Goal: Transaction & Acquisition: Download file/media

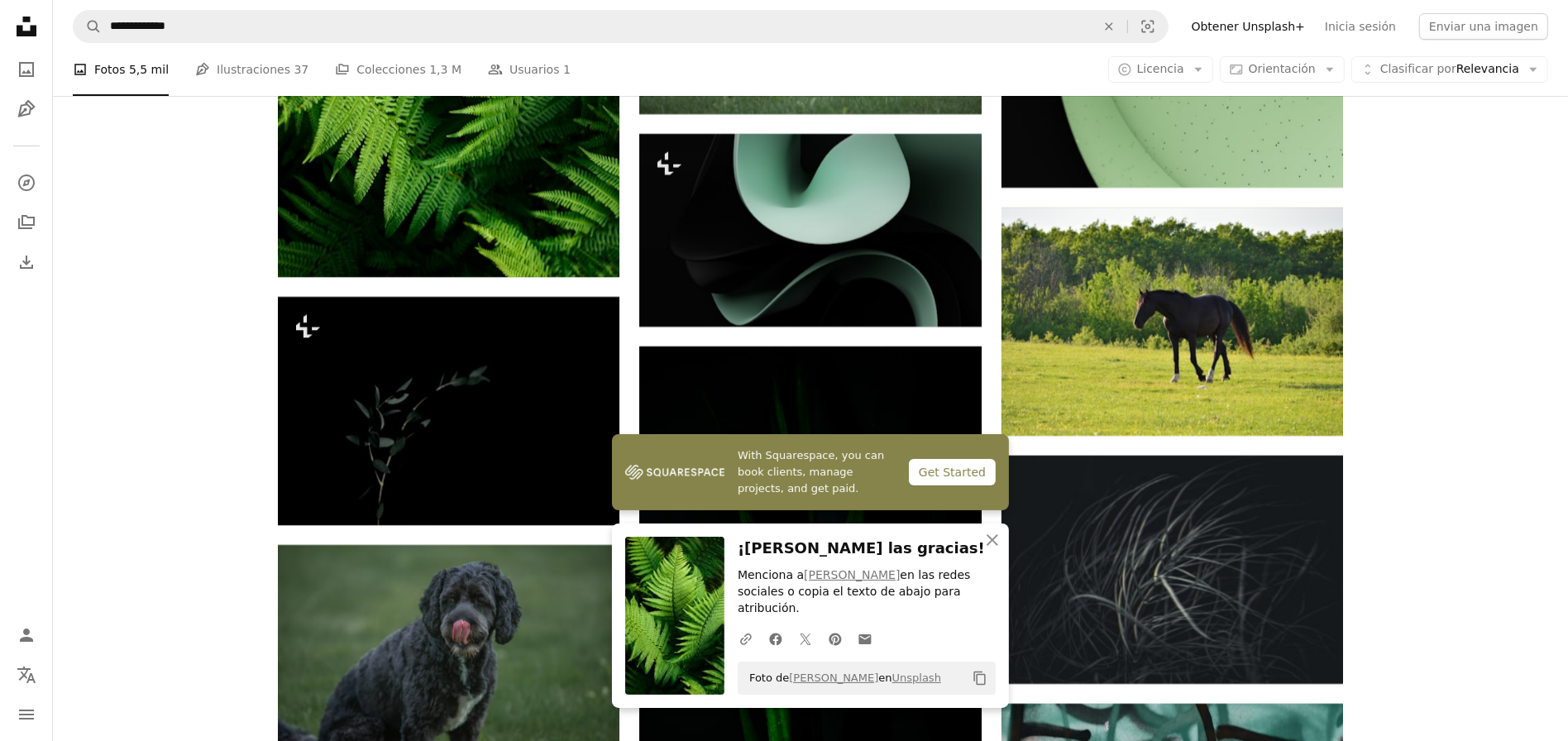
scroll to position [6209, 0]
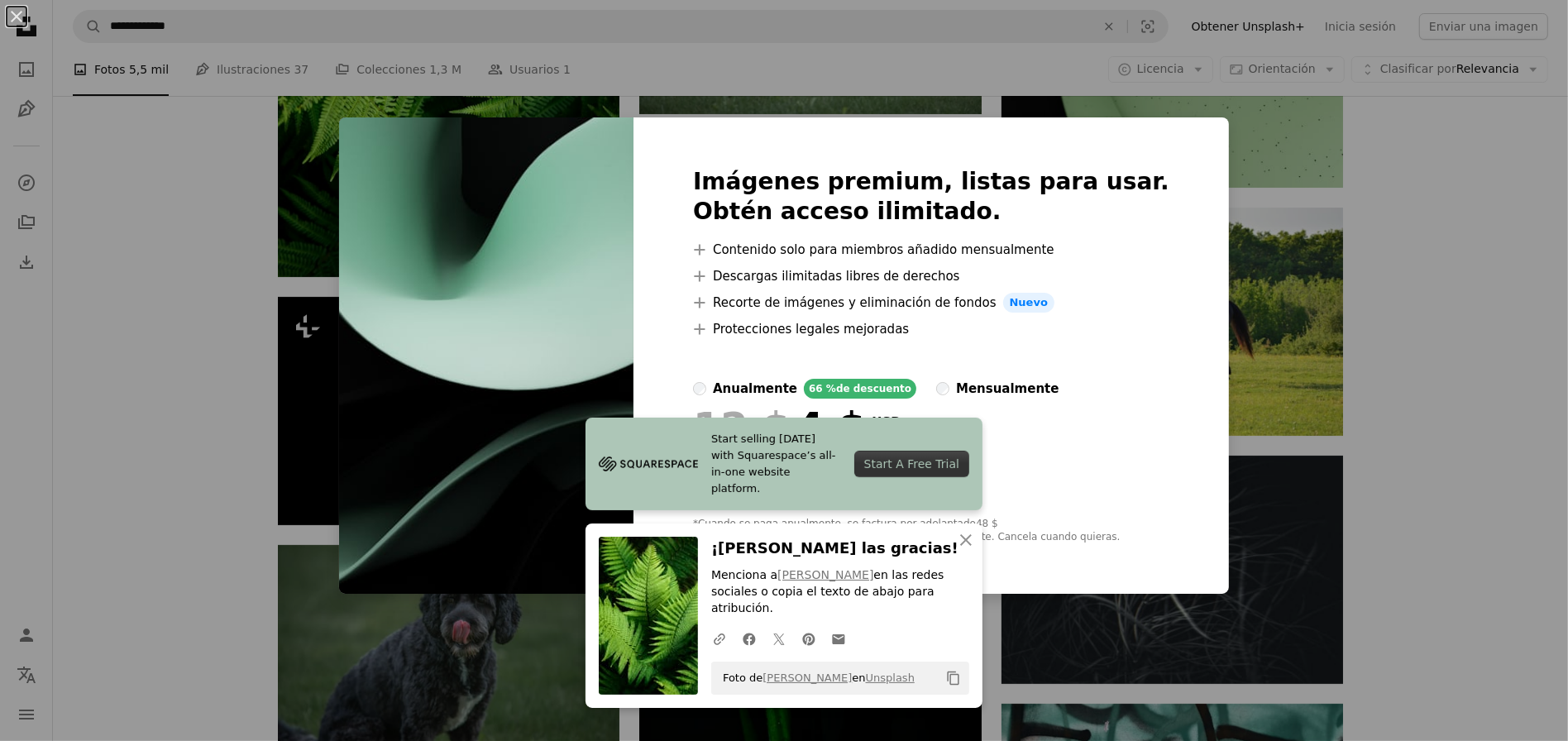
click at [1256, 335] on div "An X shape Start selling [DATE] with Squarespace’s all-in-one website platform.…" at bounding box center [784, 370] width 1568 height 741
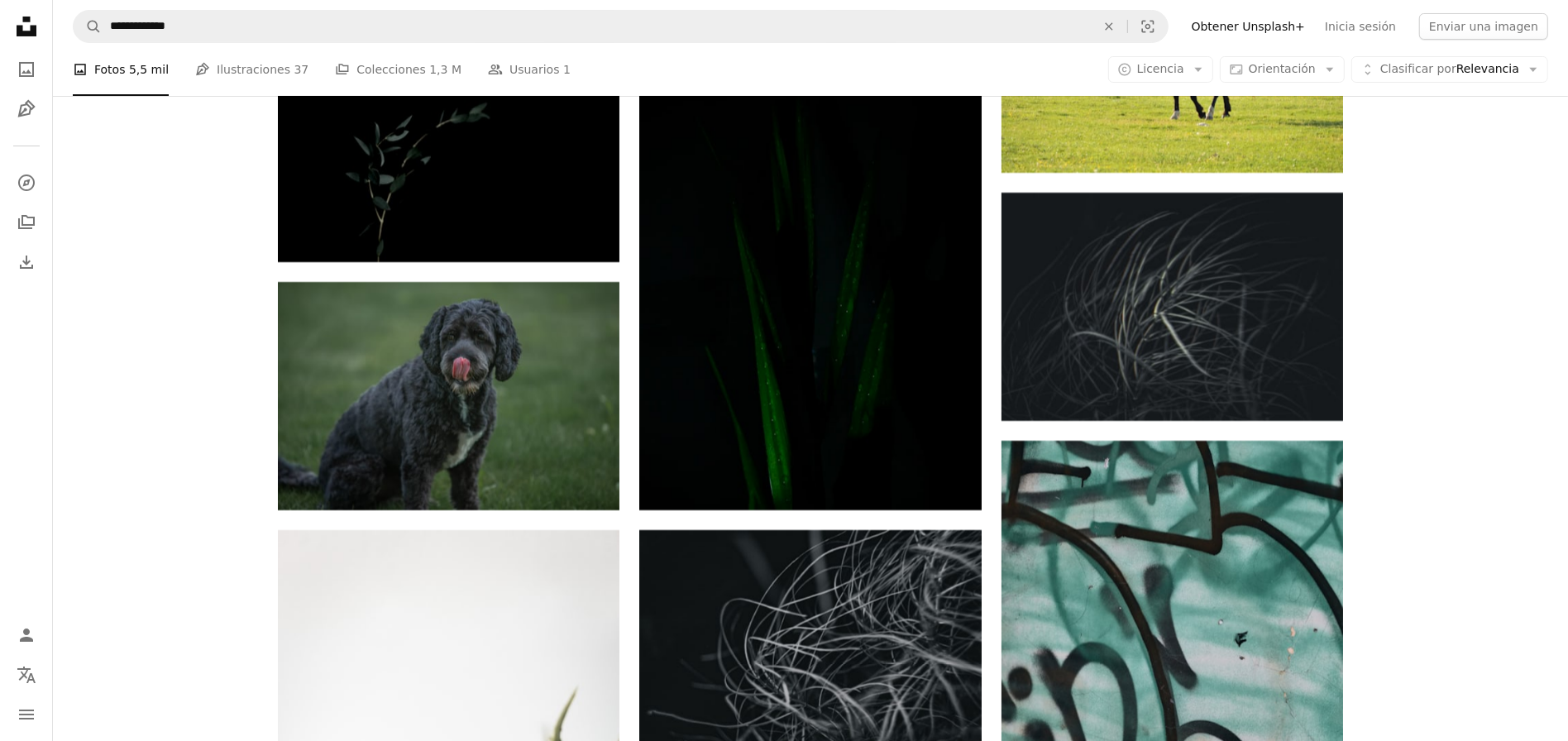
scroll to position [6461, 0]
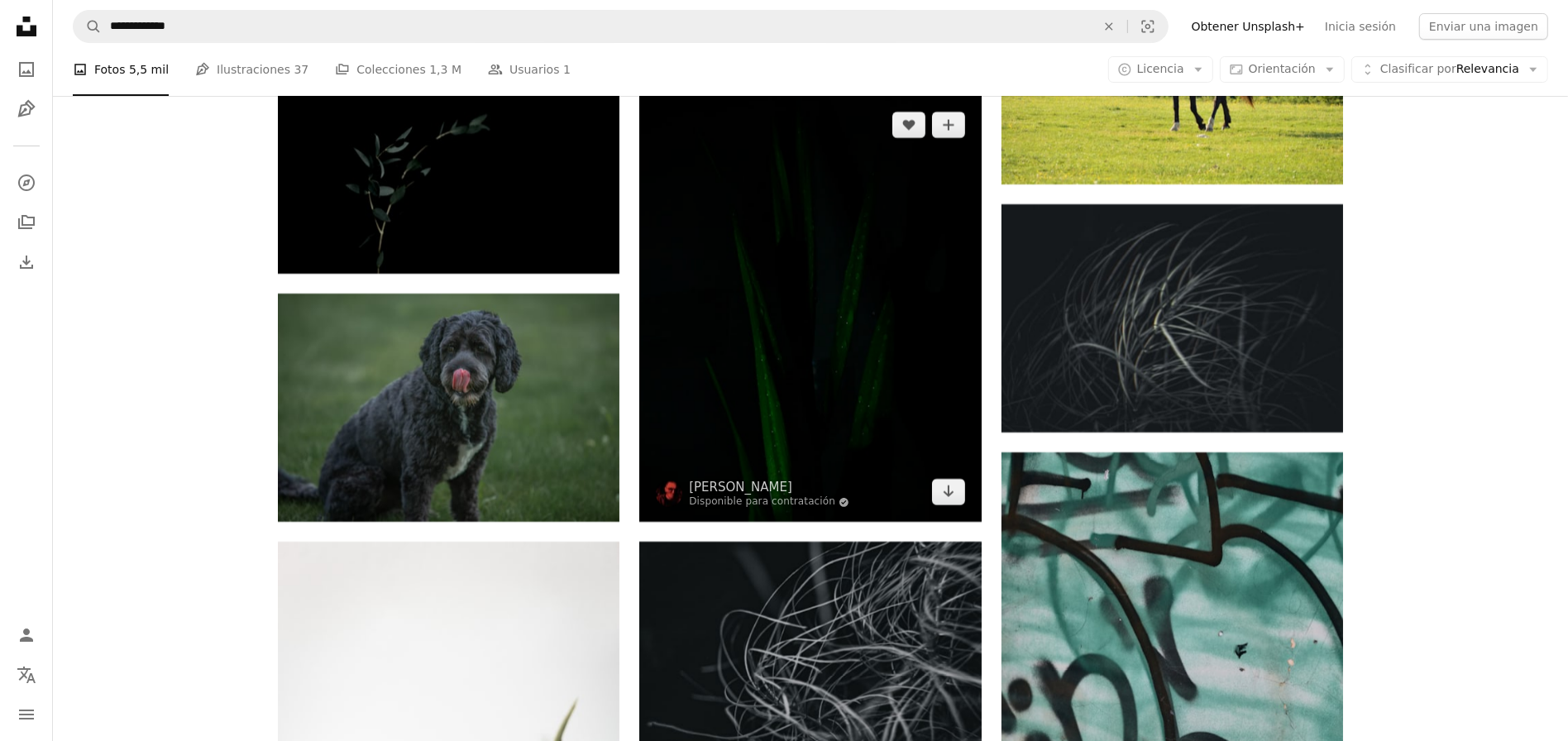
click at [831, 361] on img at bounding box center [810, 309] width 341 height 428
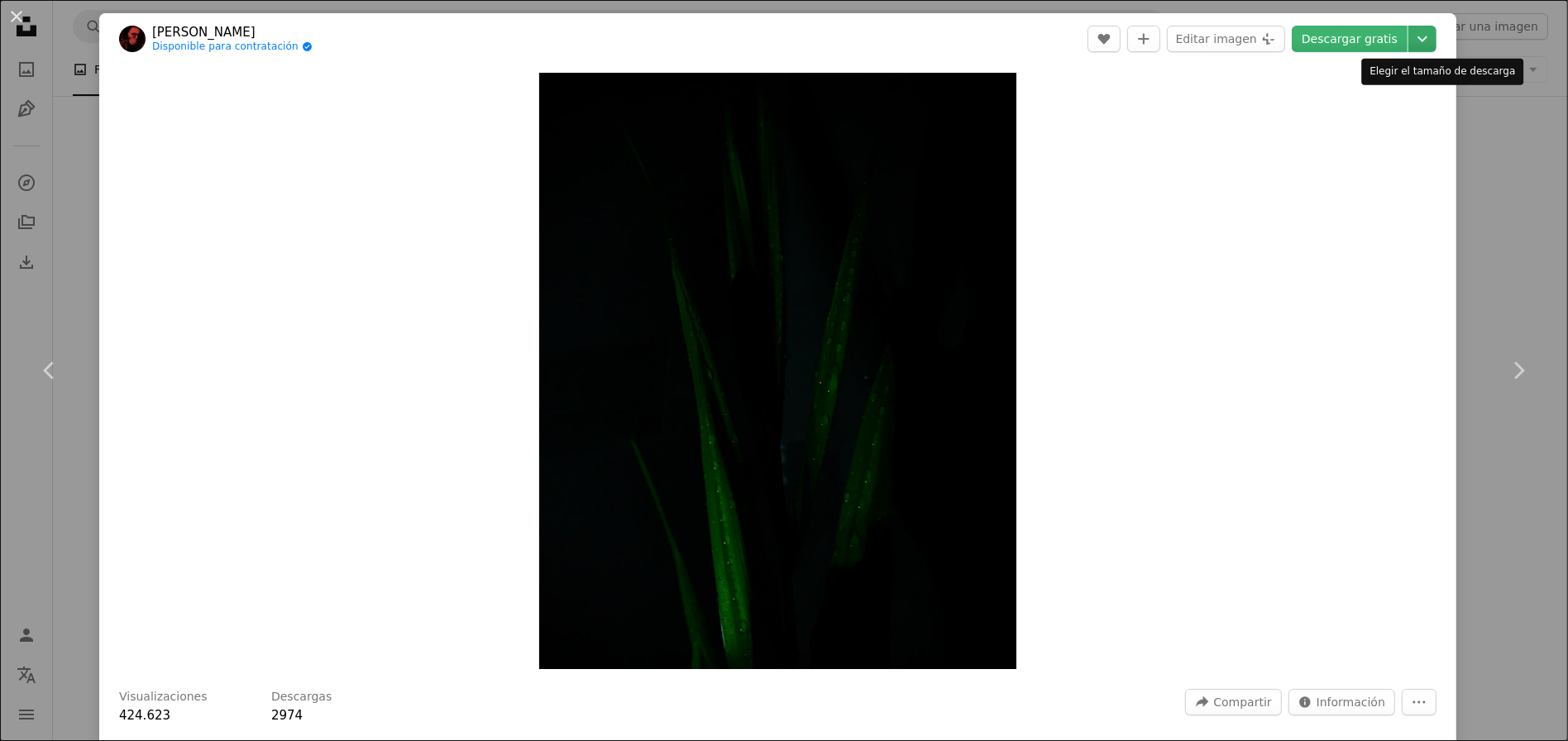
click at [1430, 42] on icon "Chevron down" at bounding box center [1422, 39] width 27 height 20
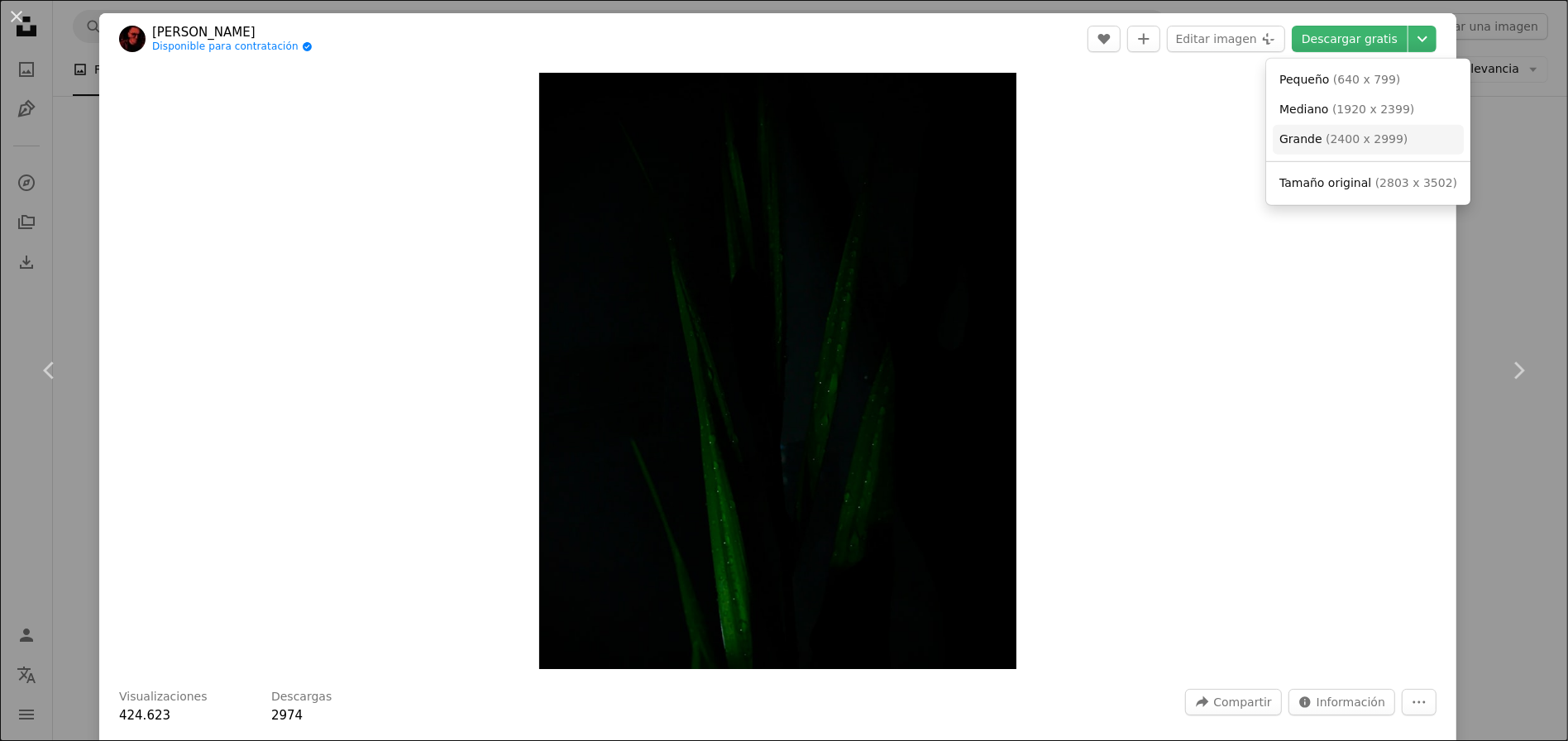
click at [1370, 137] on span "( 2400 x 2999 )" at bounding box center [1367, 139] width 82 height 13
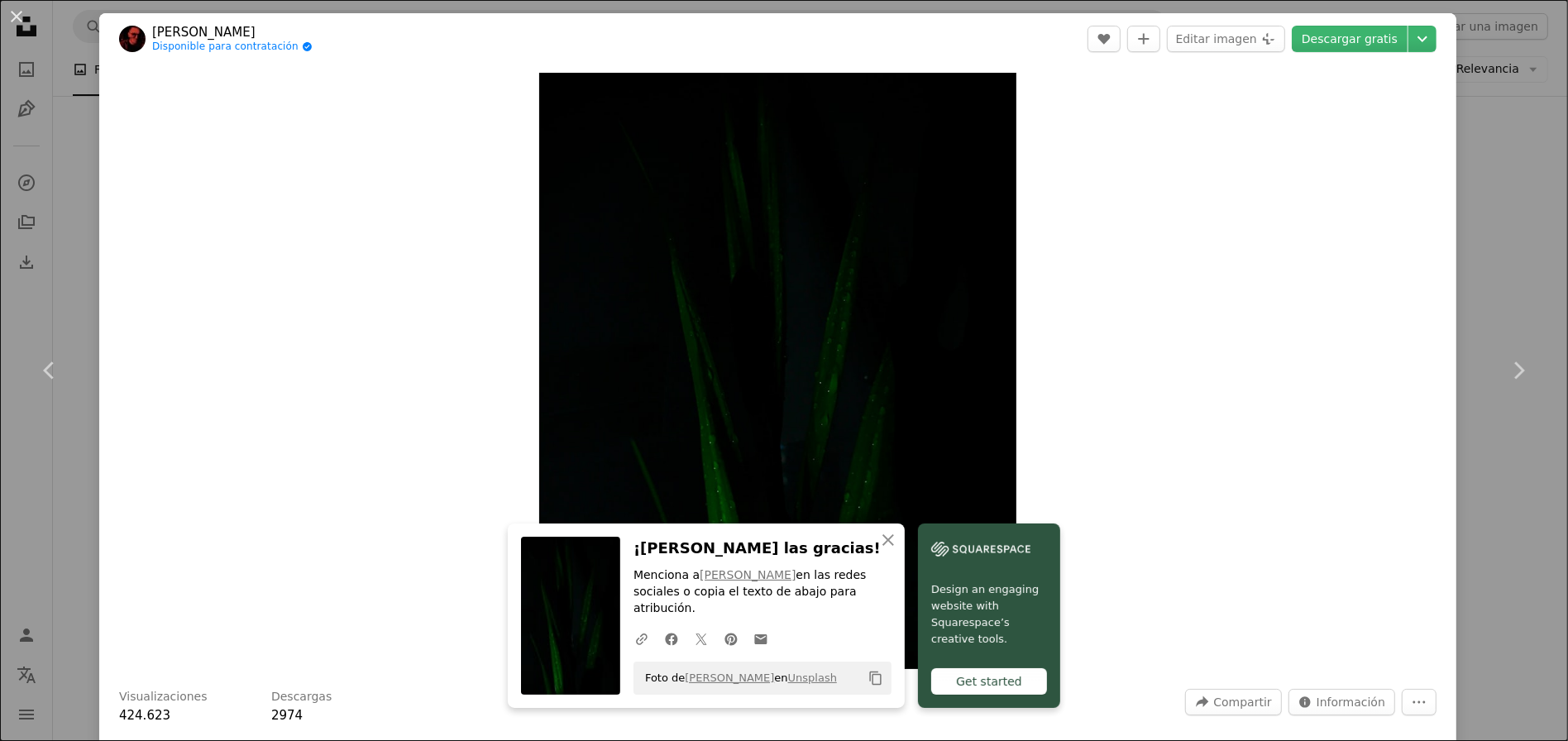
click at [1483, 205] on div "An X shape Chevron left Chevron right An X shape Cerrar ¡[PERSON_NAME] las grac…" at bounding box center [784, 370] width 1568 height 741
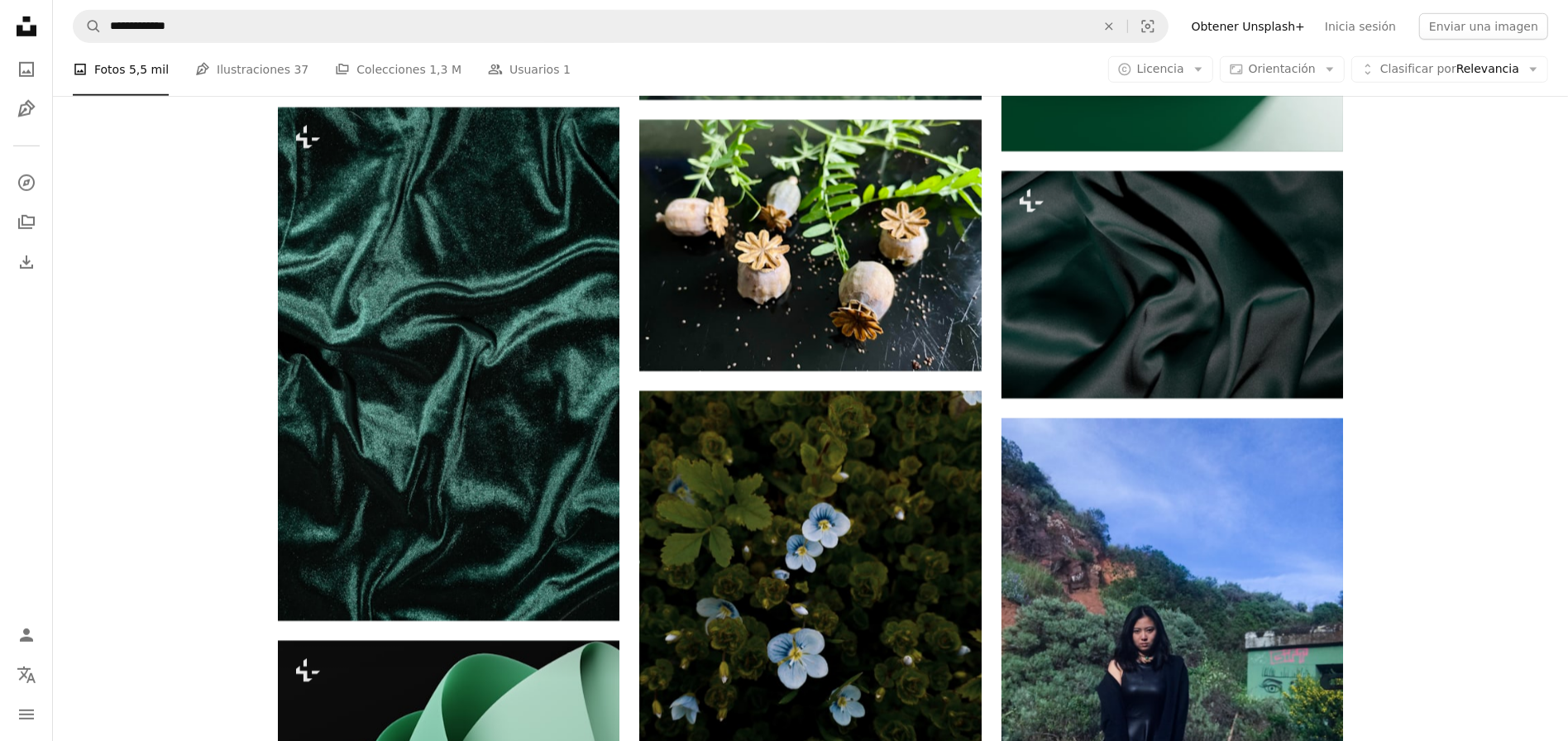
scroll to position [13764, 0]
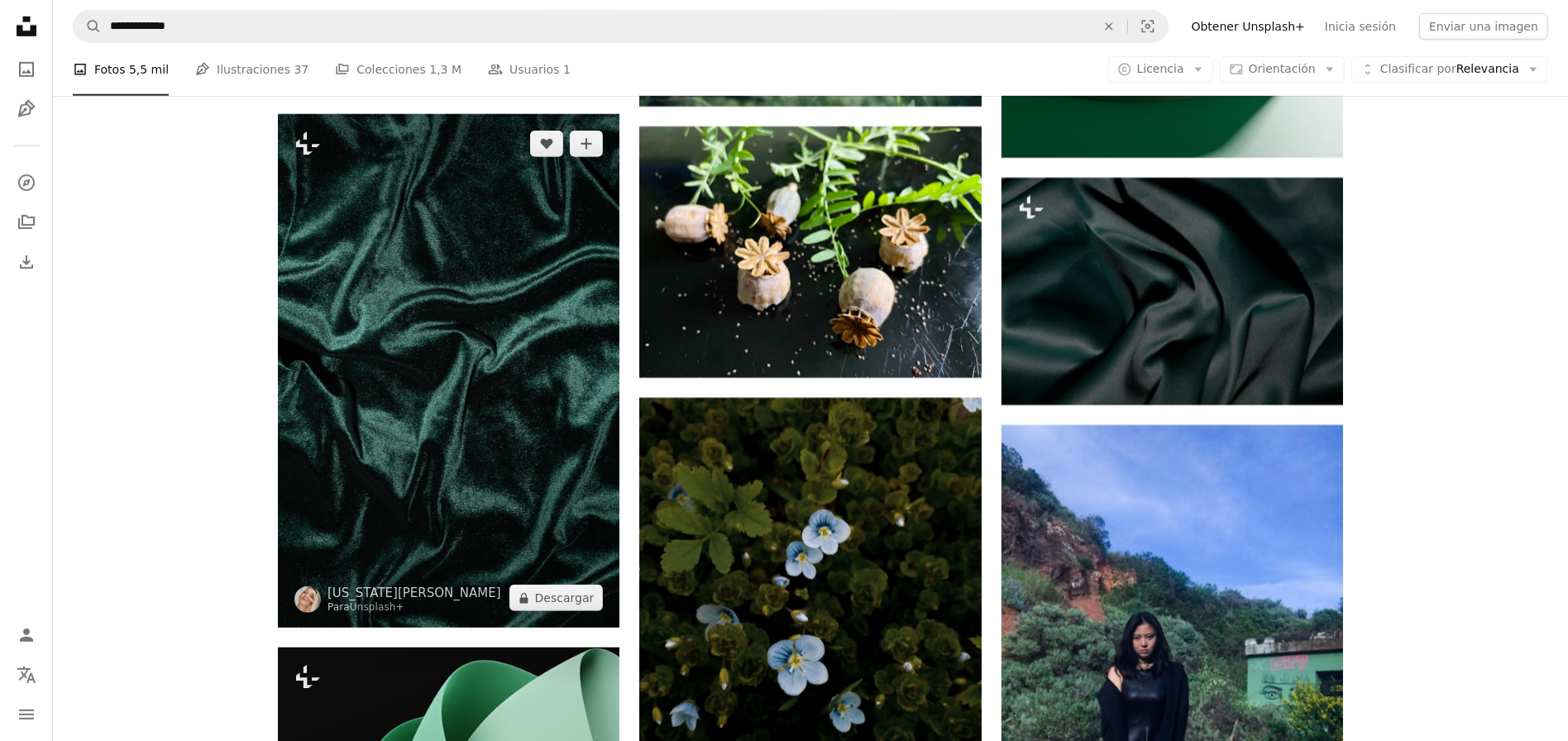
click at [443, 358] on img at bounding box center [449, 370] width 341 height 514
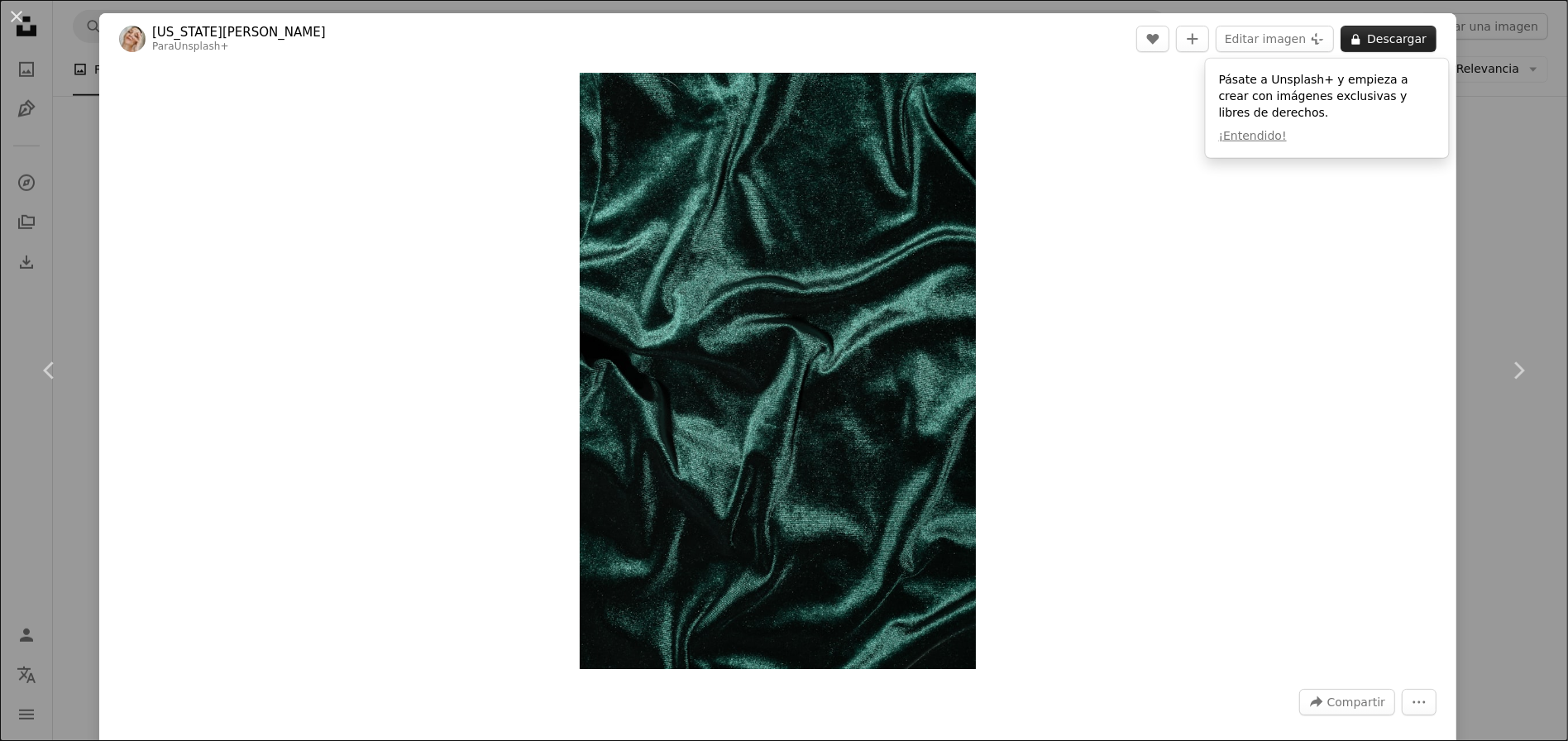
click at [1386, 41] on button "A lock Descargar" at bounding box center [1387, 39] width 96 height 27
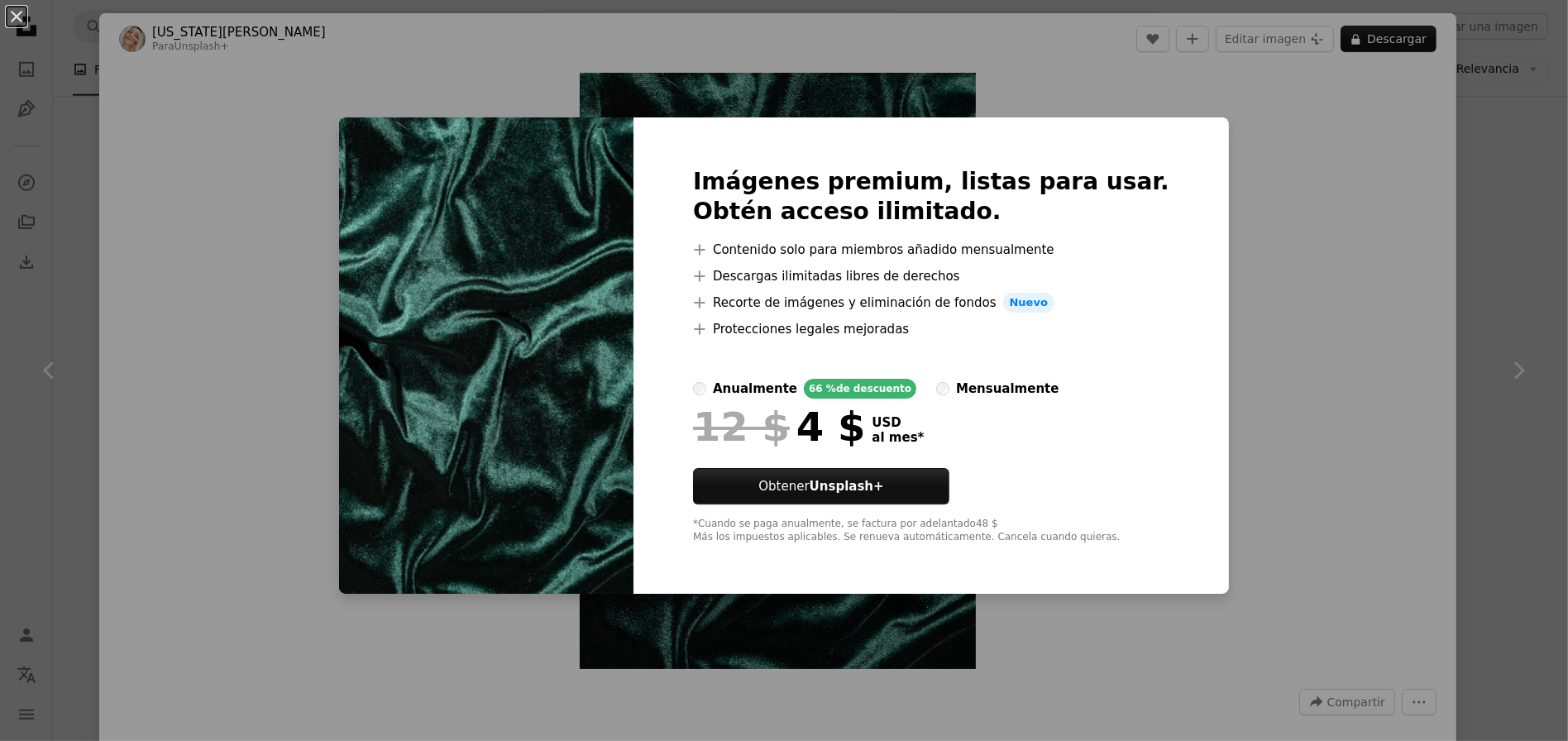
click at [1261, 291] on div "An X shape Imágenes premium, listas para usar. Obtén acceso ilimitado. A plus s…" at bounding box center [784, 370] width 1568 height 741
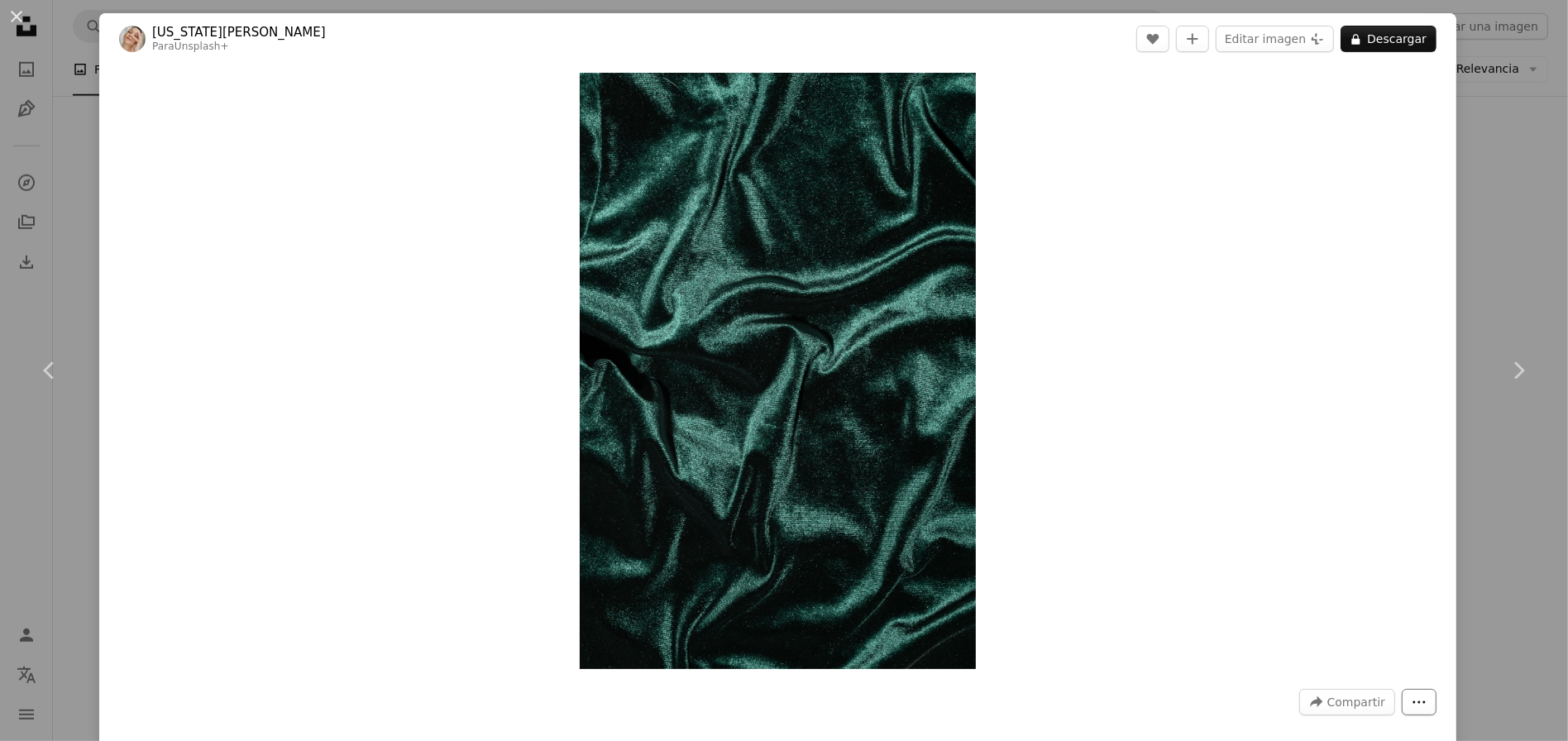
click at [1437, 698] on button "More Actions" at bounding box center [1419, 703] width 35 height 27
click at [1555, 493] on dialog "An X shape Chevron left Chevron right [US_STATE][PERSON_NAME] Para Unsplash+ A …" at bounding box center [784, 370] width 1568 height 741
click at [36, 201] on div "An X shape Chevron left Chevron right [US_STATE][PERSON_NAME] Para Unsplash+ A …" at bounding box center [784, 370] width 1568 height 741
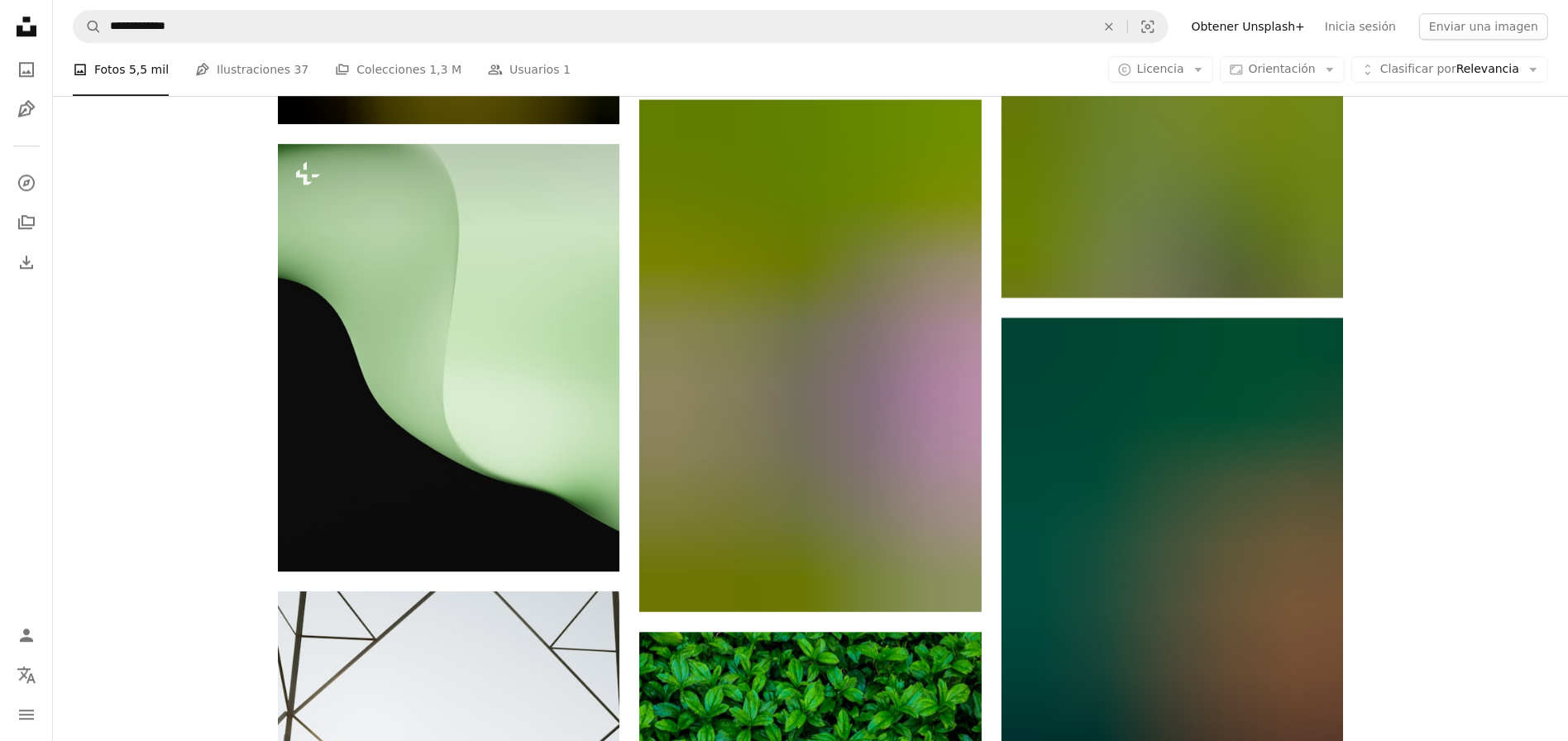
scroll to position [17374, 0]
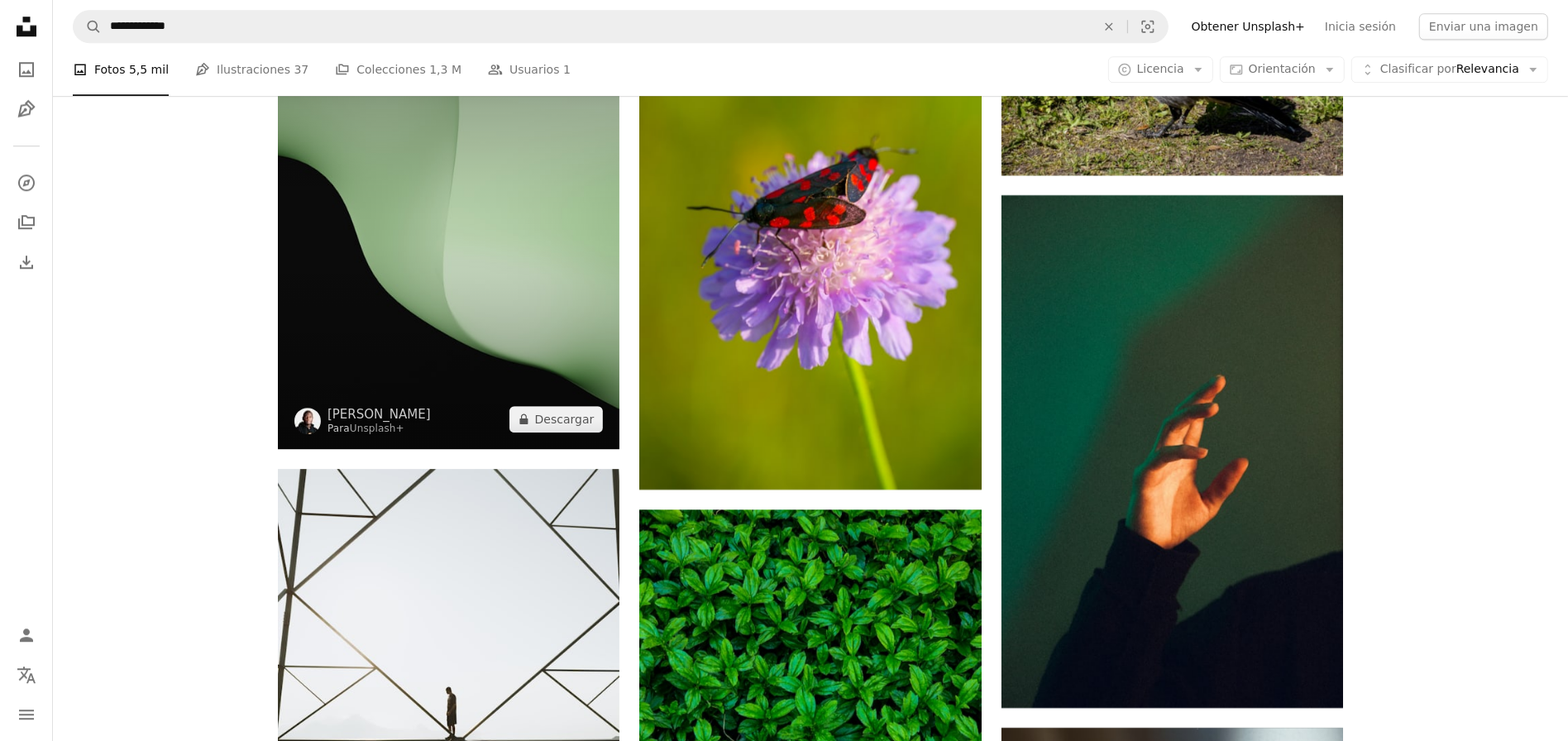
click at [603, 335] on img at bounding box center [449, 236] width 341 height 428
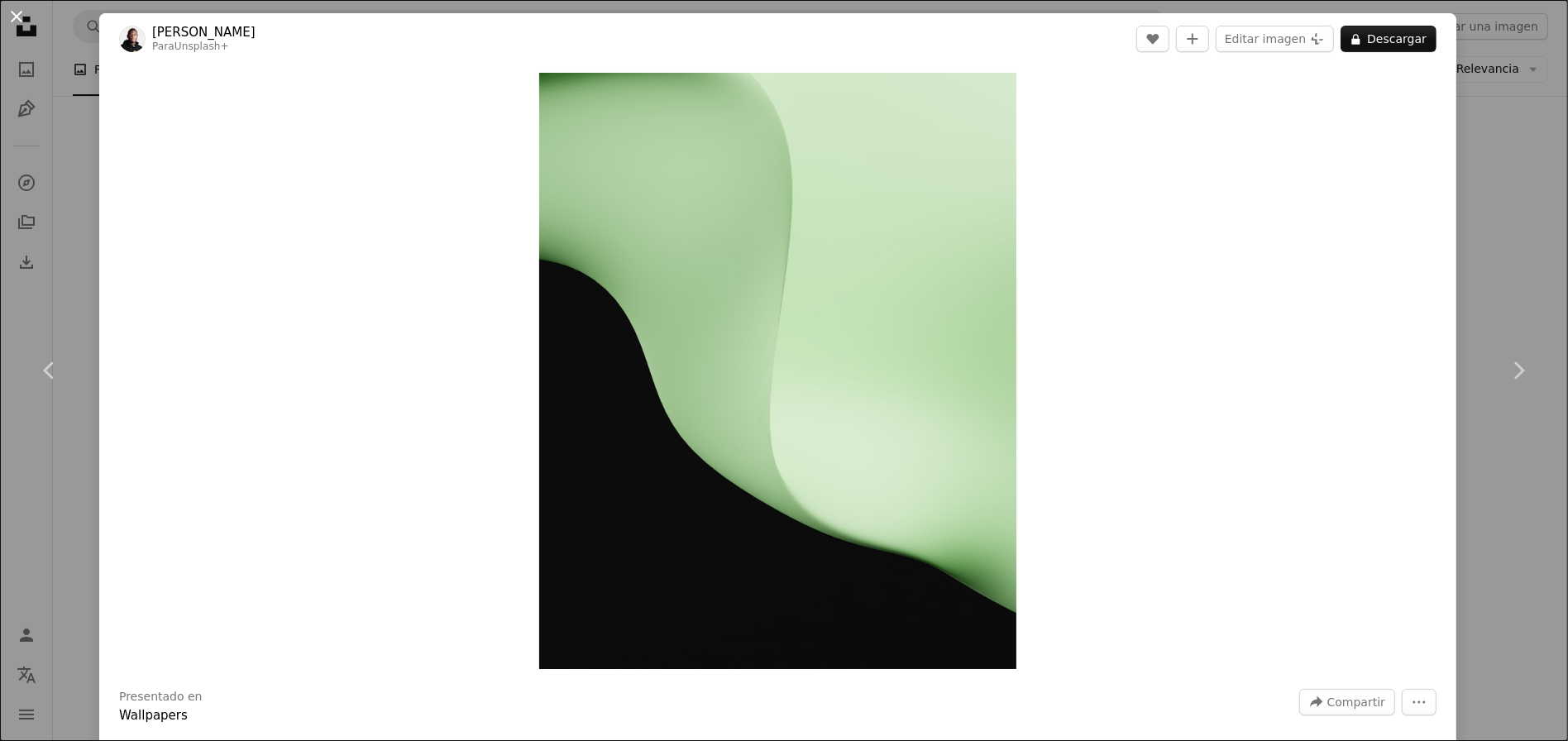
click at [19, 18] on button "An X shape" at bounding box center [17, 17] width 20 height 20
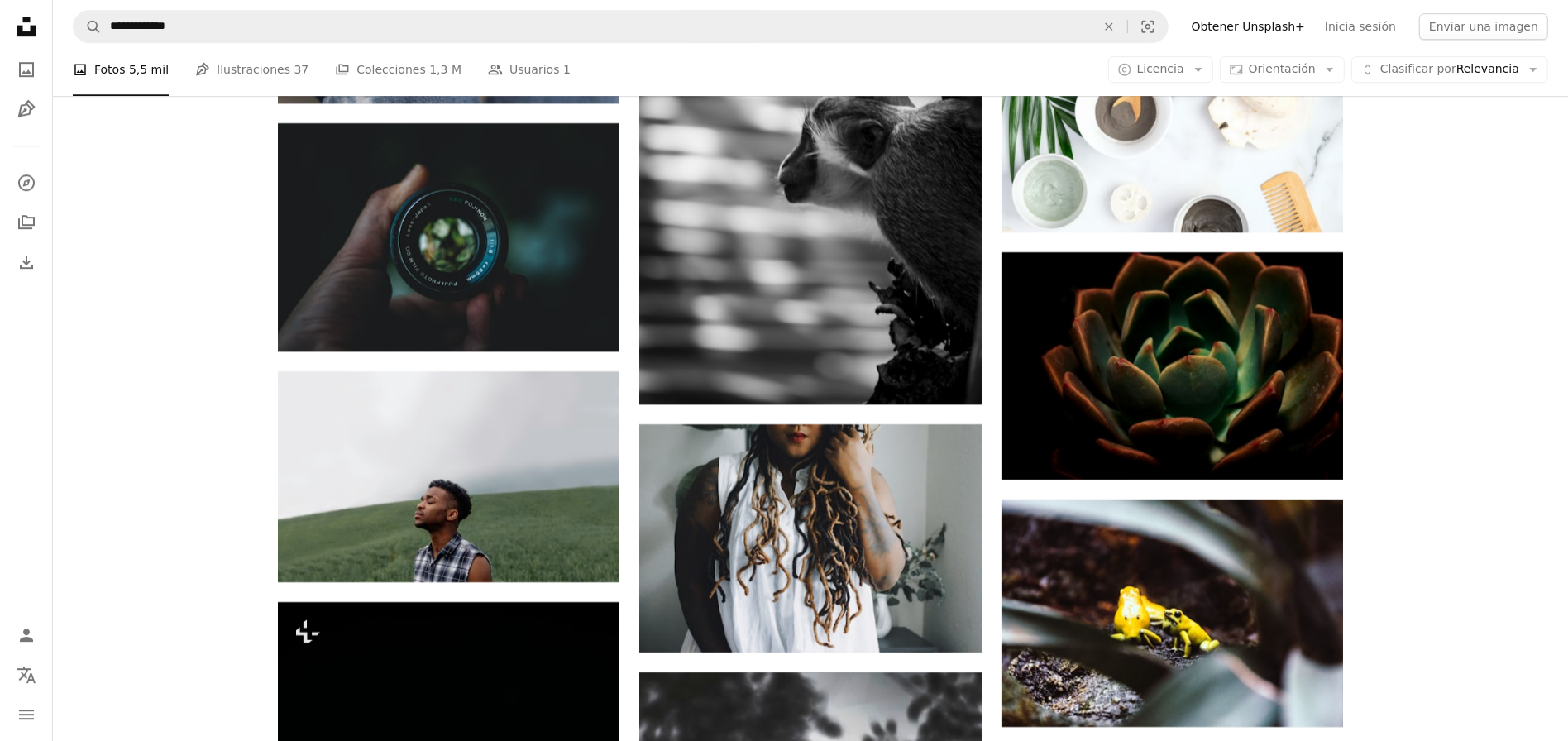
scroll to position [23934, 0]
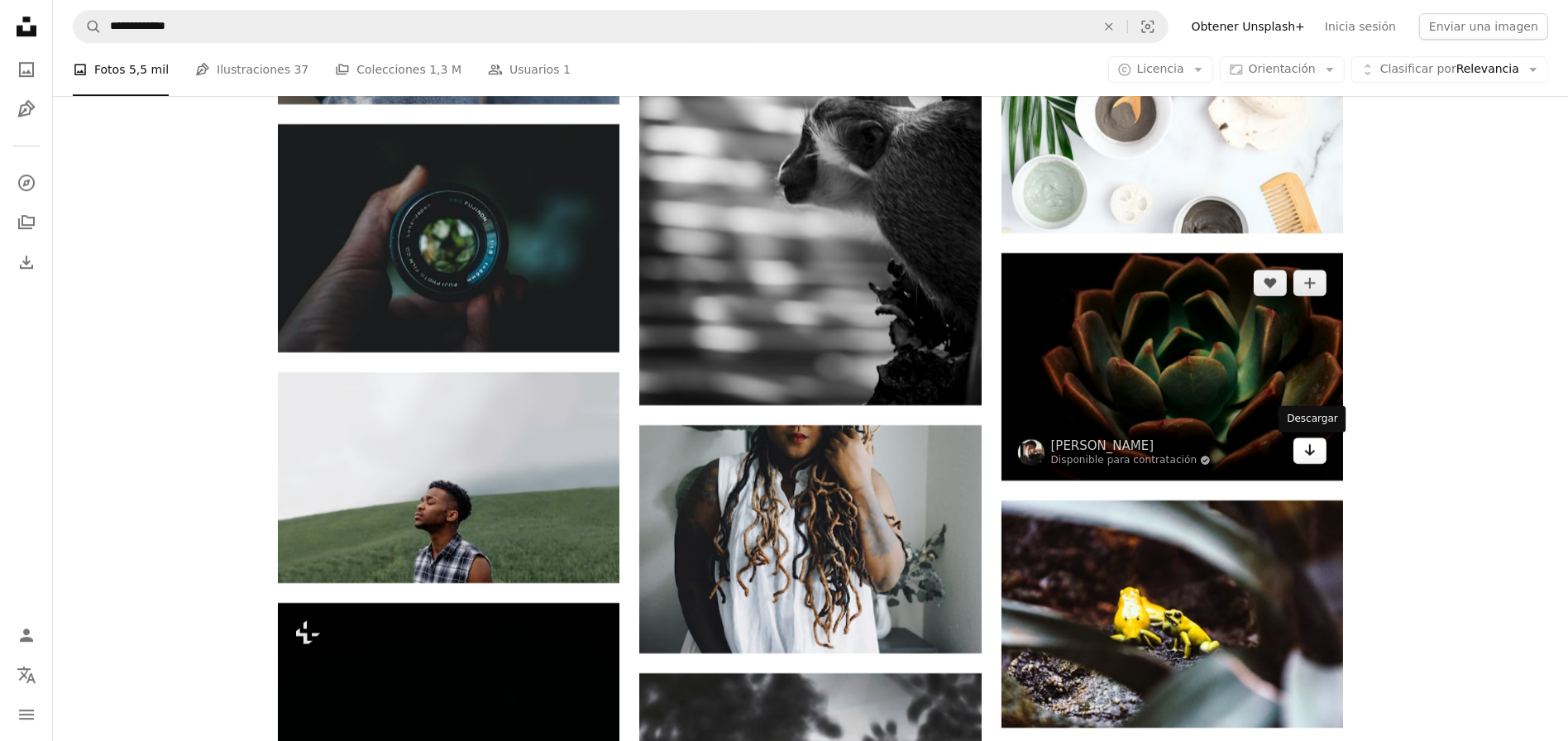
click at [1317, 448] on link "Arrow pointing down" at bounding box center [1310, 451] width 33 height 27
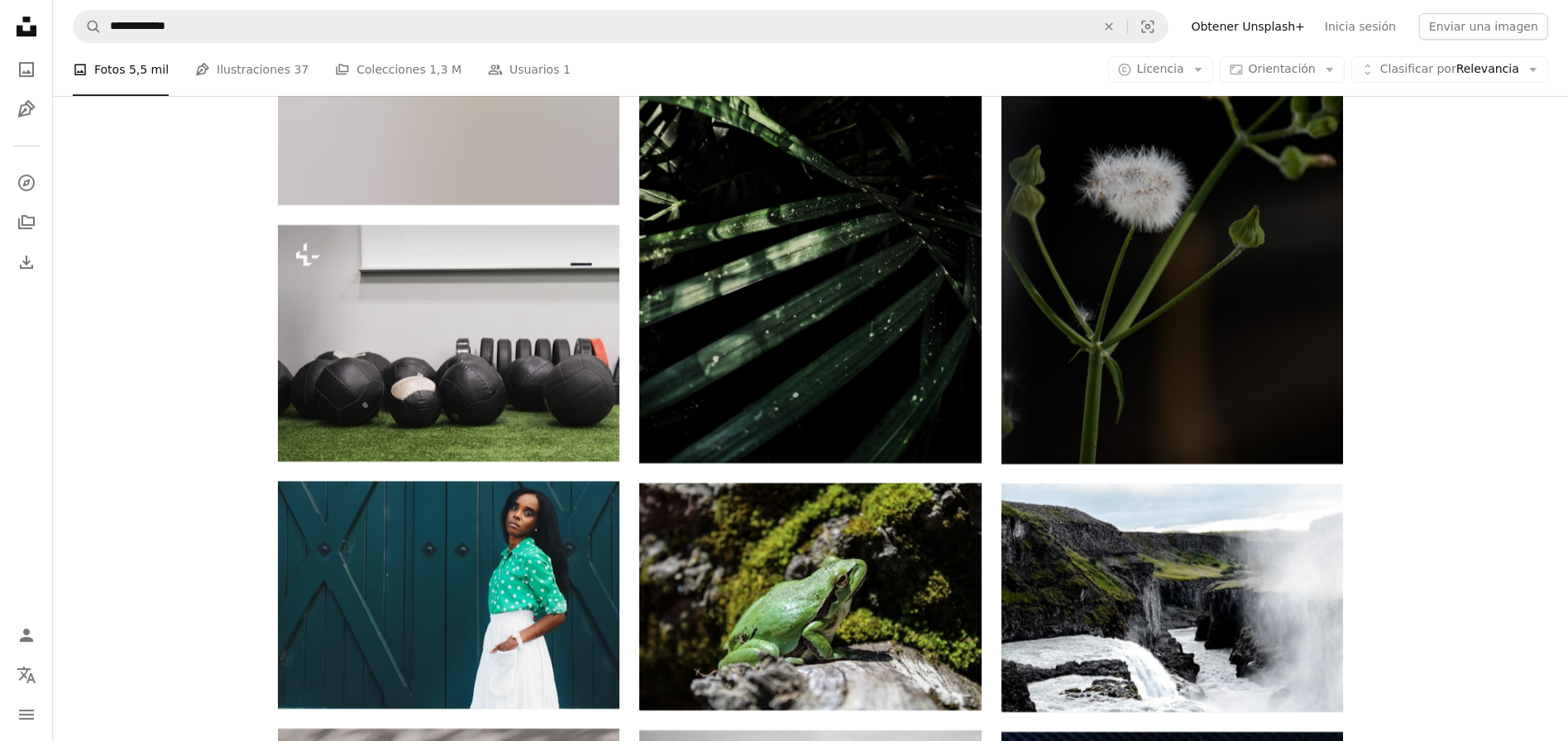
scroll to position [30474, 0]
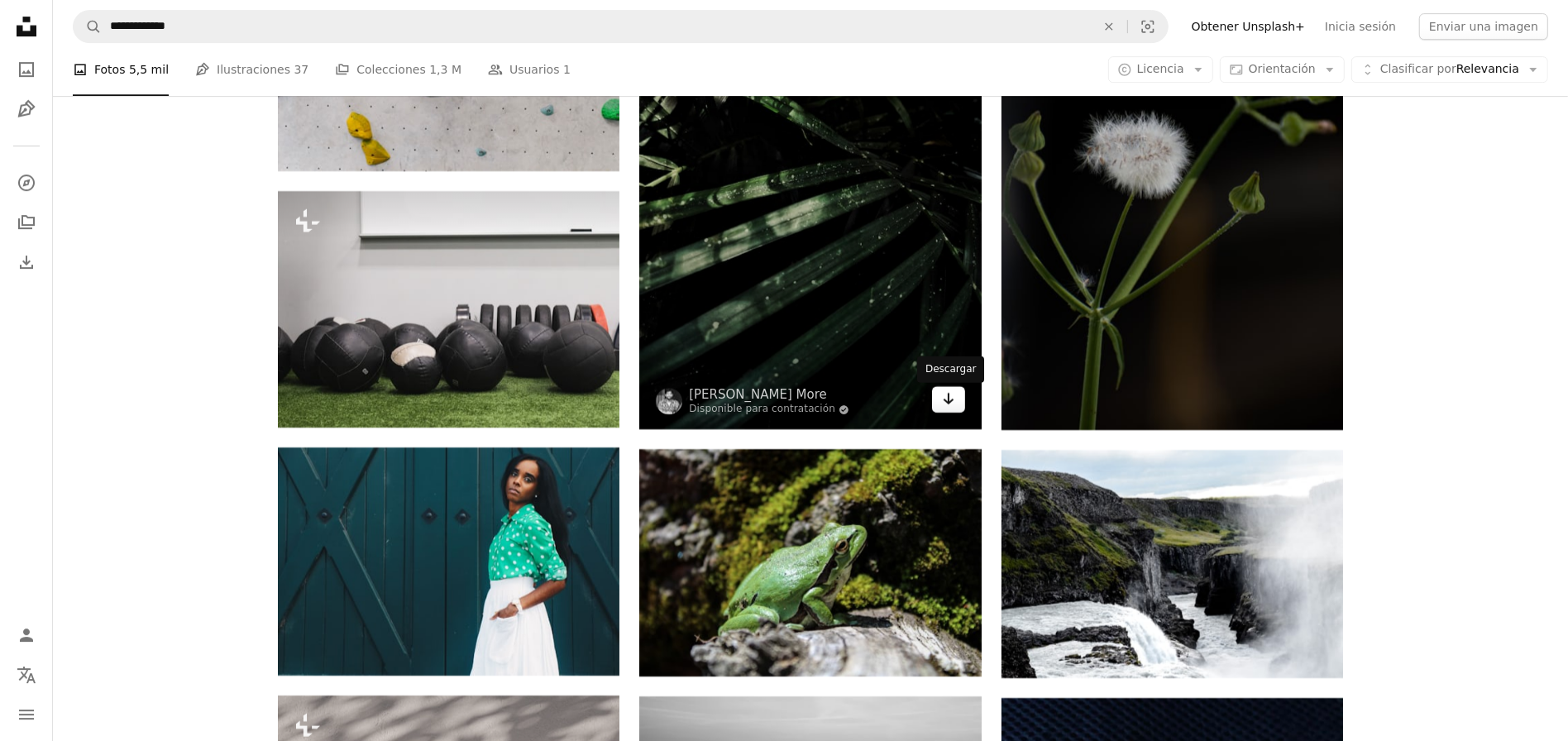
click at [950, 400] on icon "Arrow pointing down" at bounding box center [949, 399] width 13 height 20
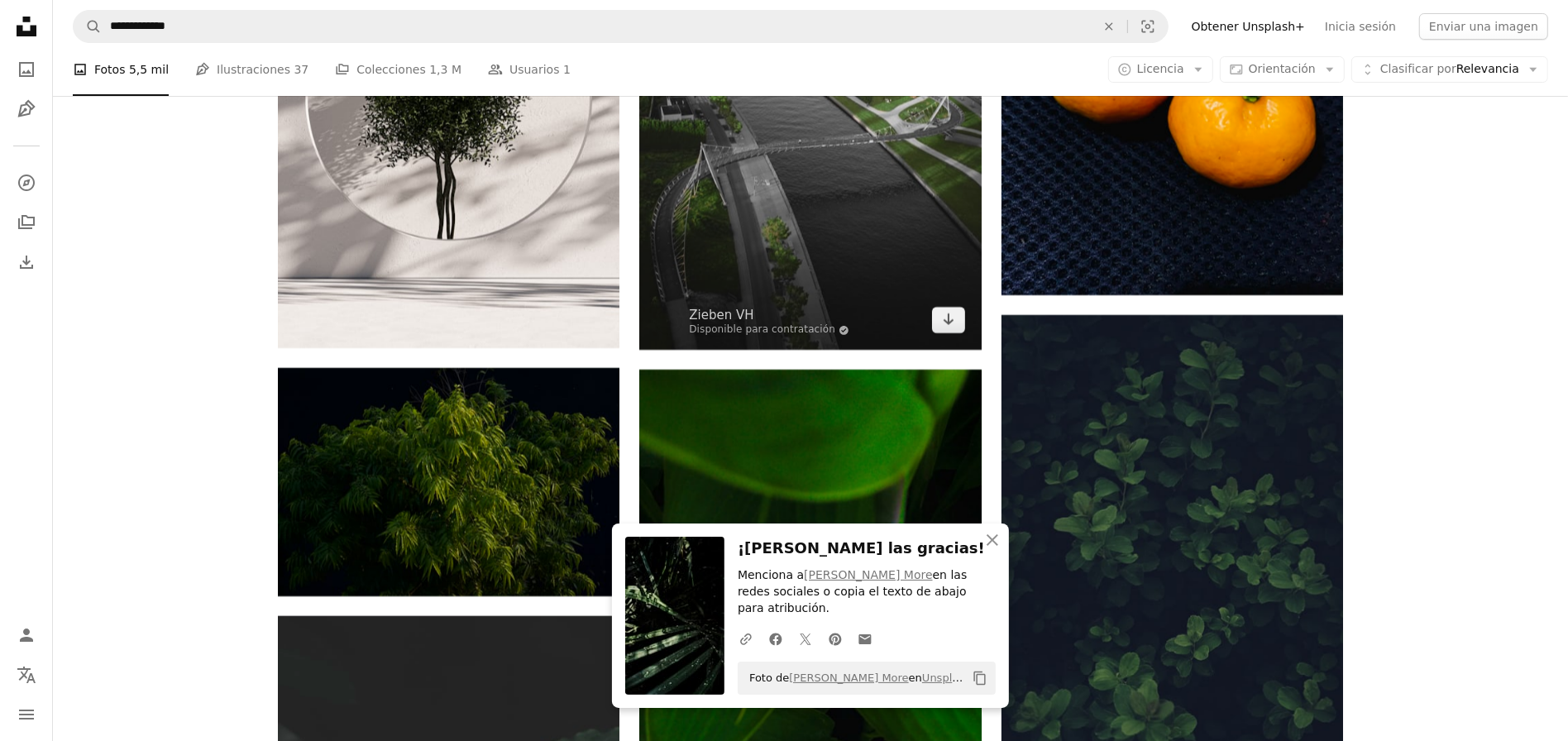
scroll to position [32223, 0]
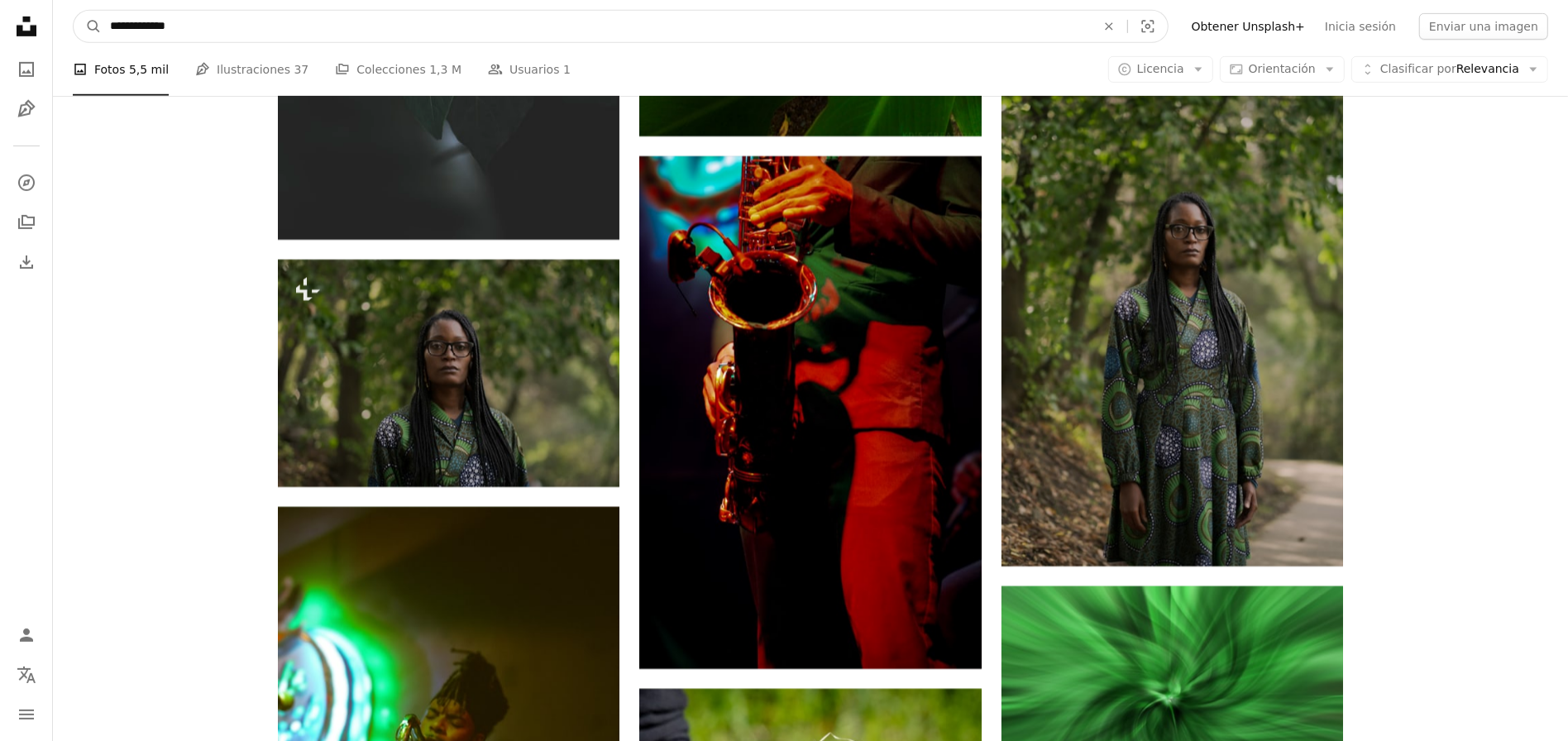
click at [613, 26] on input "**********" at bounding box center [596, 27] width 989 height 32
type input "**********"
click at [73, 11] on button "A magnifying glass" at bounding box center [87, 27] width 28 height 32
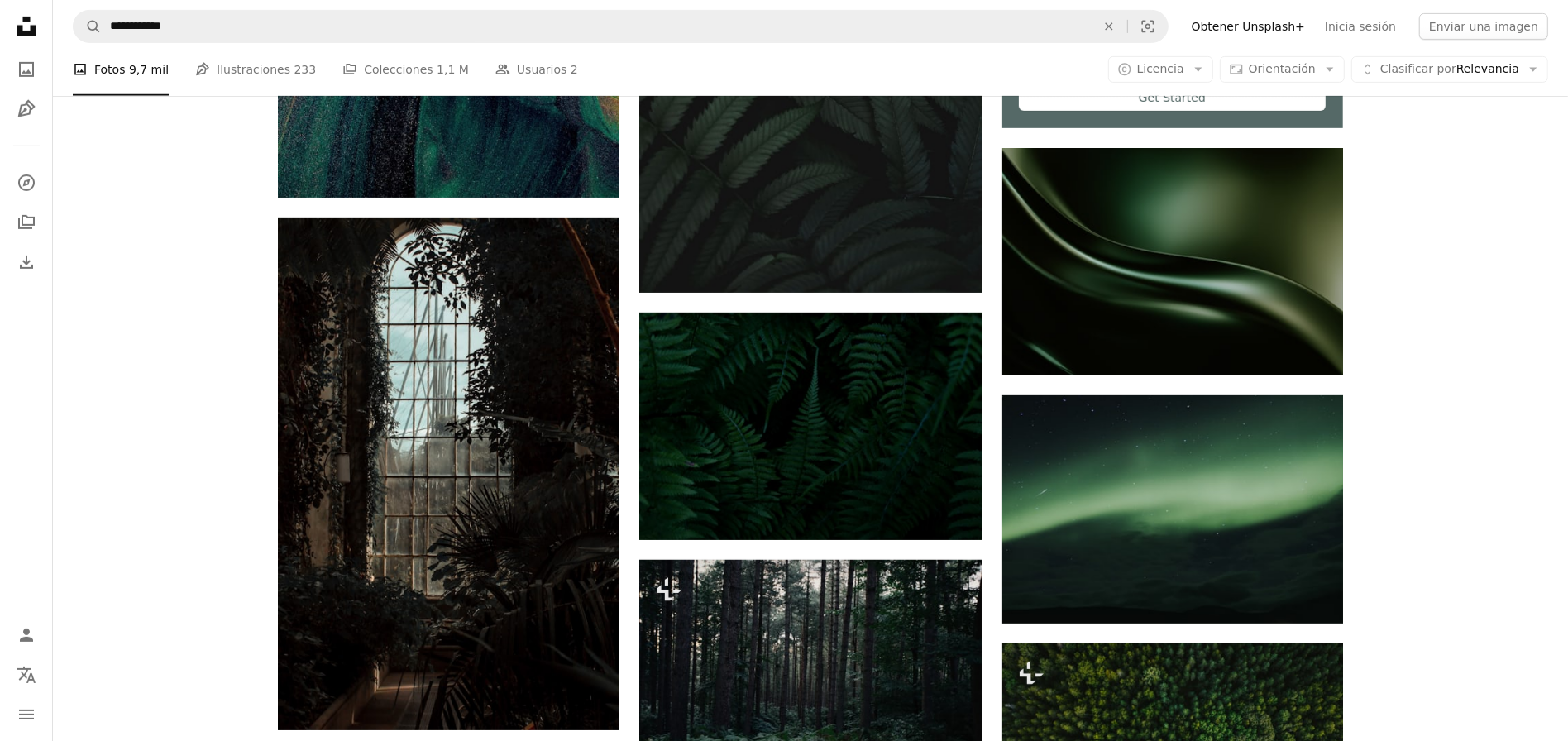
scroll to position [748, 0]
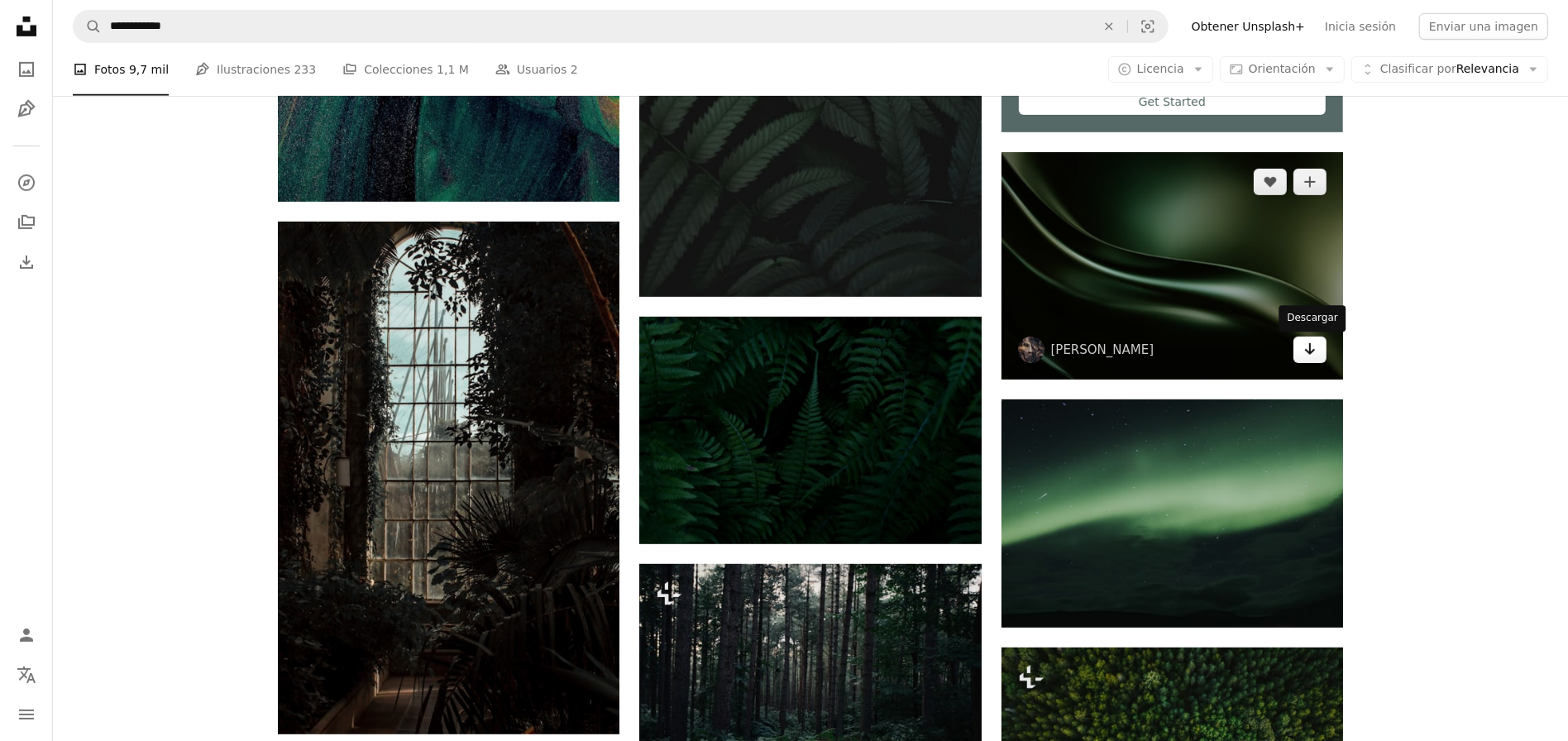
click at [1312, 355] on icon "Arrow pointing down" at bounding box center [1310, 349] width 13 height 20
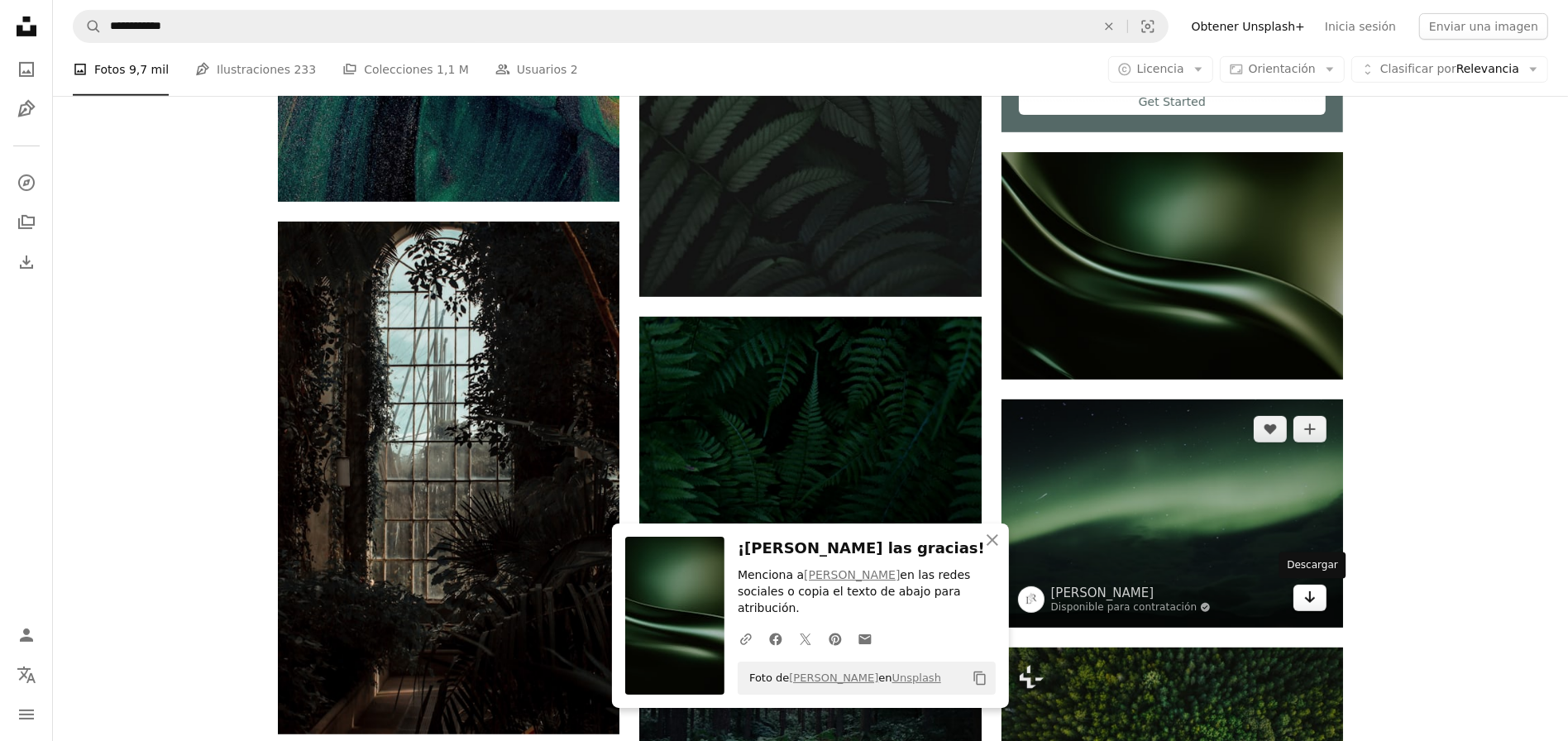
click at [1298, 602] on link "Arrow pointing down" at bounding box center [1310, 598] width 33 height 27
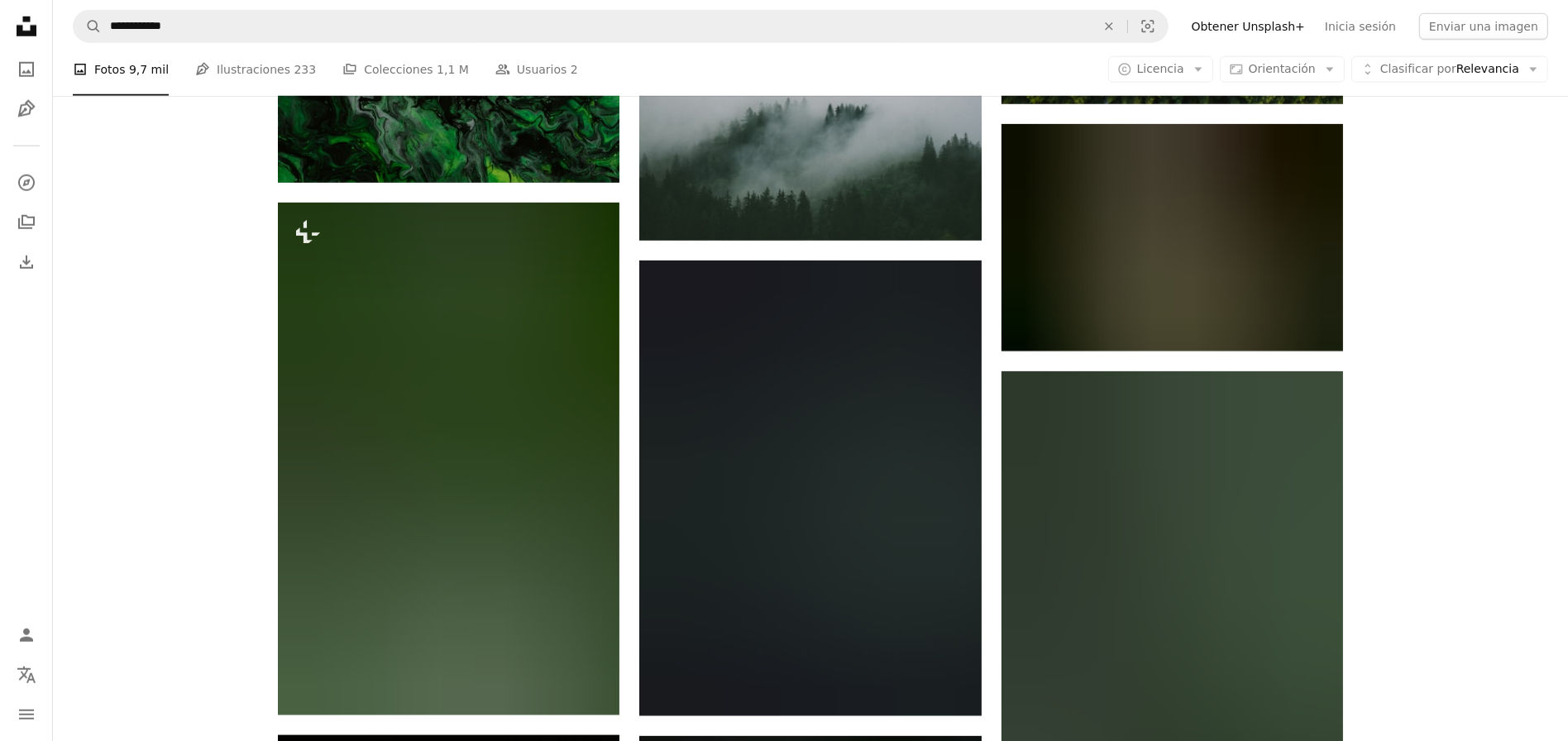
scroll to position [1543, 0]
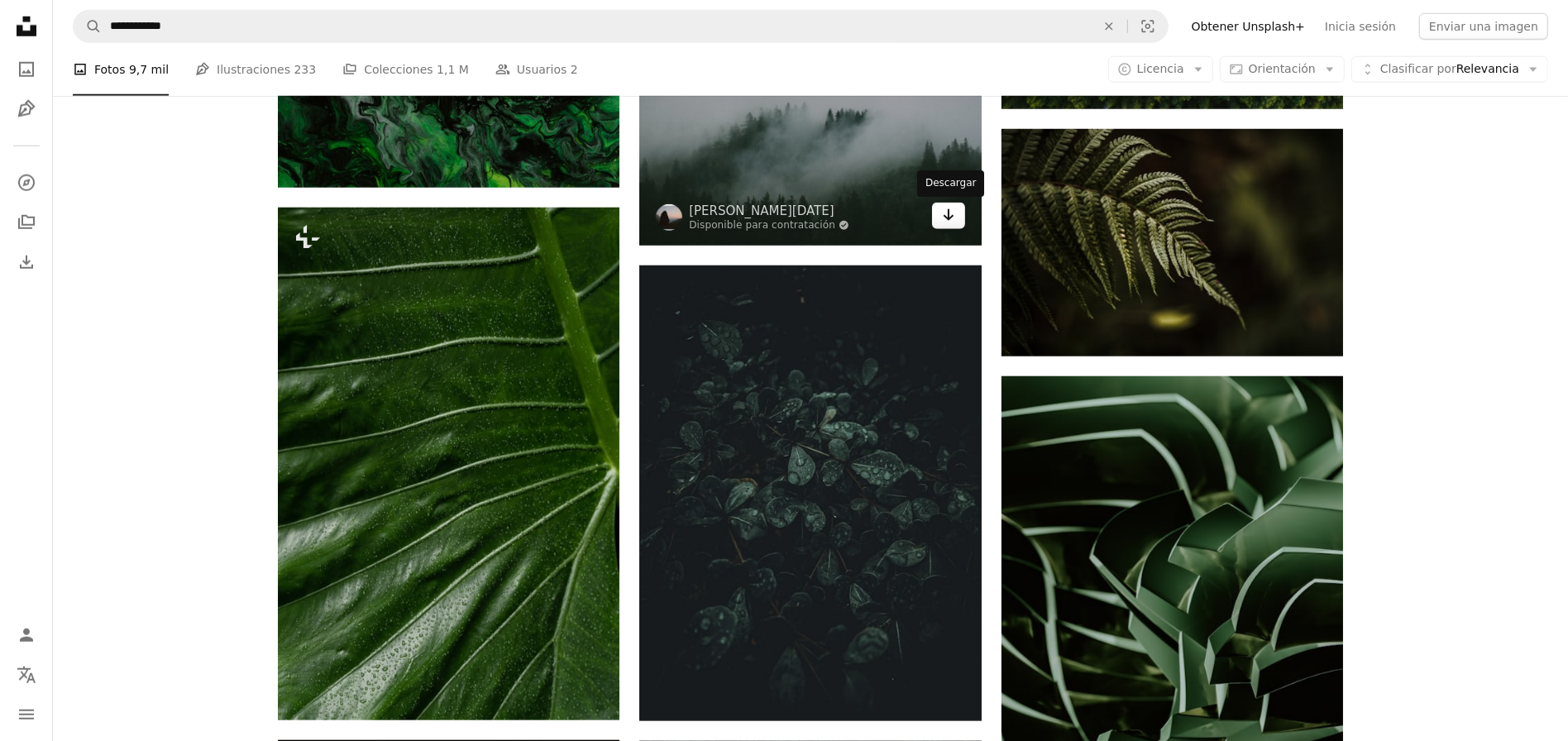
click at [943, 226] on link "Arrow pointing down" at bounding box center [949, 216] width 33 height 27
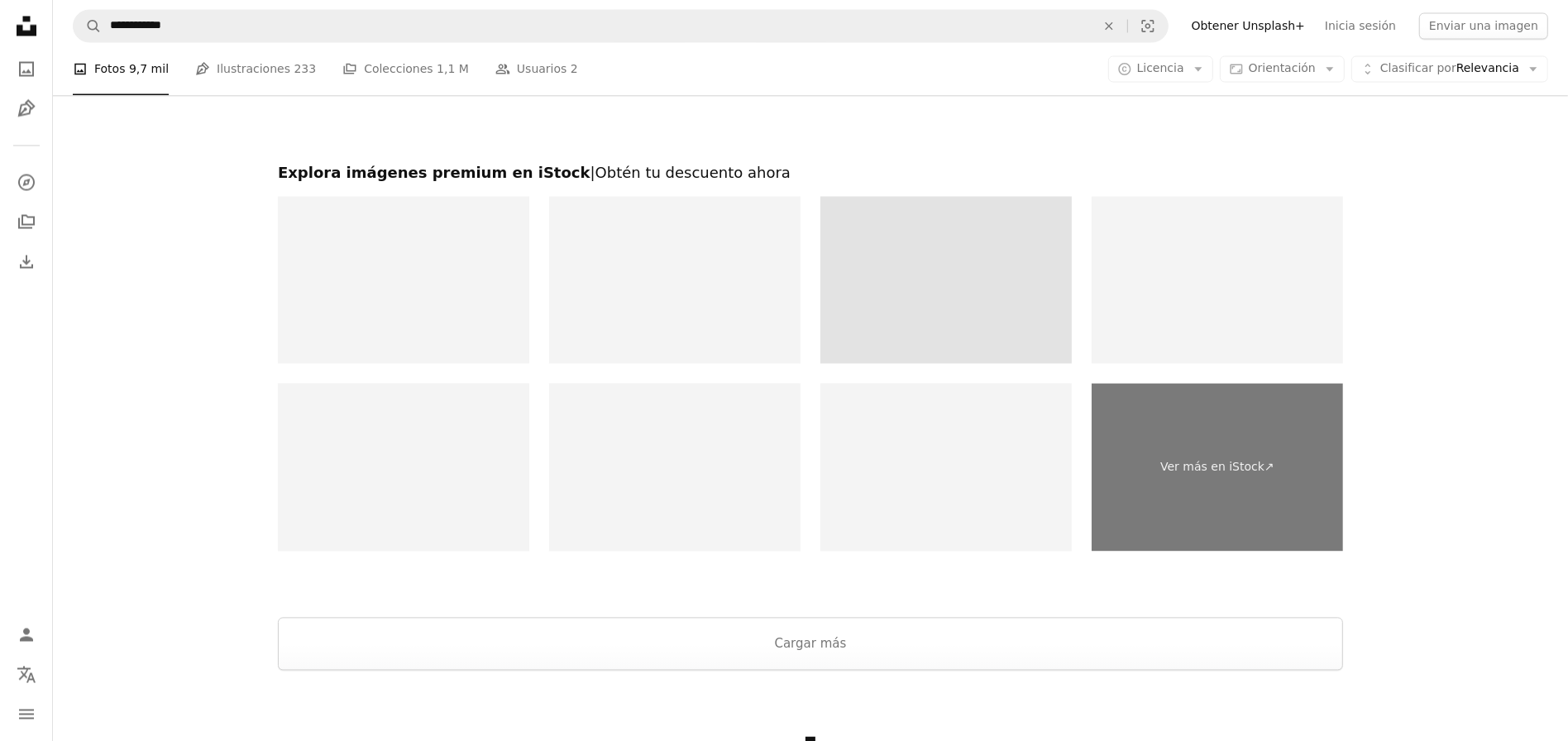
scroll to position [3260, 0]
